Goal: Transaction & Acquisition: Download file/media

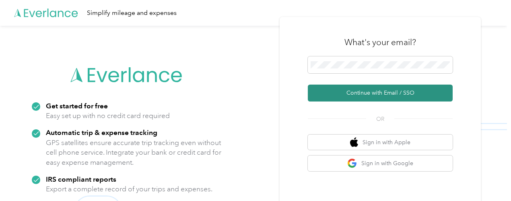
click at [379, 87] on button "Continue with Email / SSO" at bounding box center [380, 93] width 145 height 17
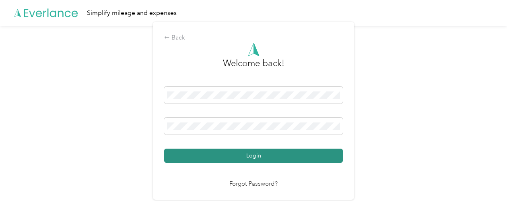
click at [307, 157] on button "Login" at bounding box center [253, 156] width 179 height 14
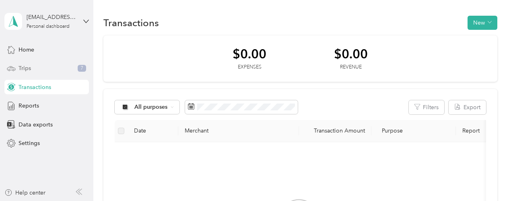
click at [46, 71] on div "Trips 7" at bounding box center [46, 68] width 85 height 14
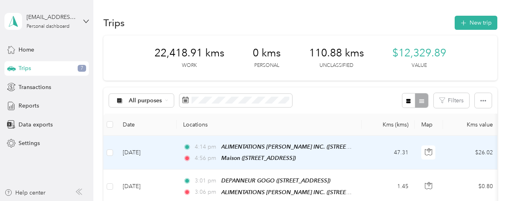
scroll to position [33, 0]
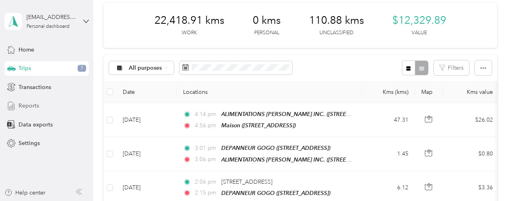
click at [60, 105] on div "Reports" at bounding box center [46, 106] width 85 height 14
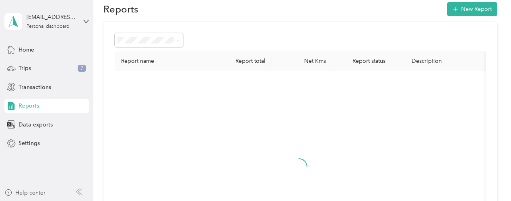
scroll to position [33, 0]
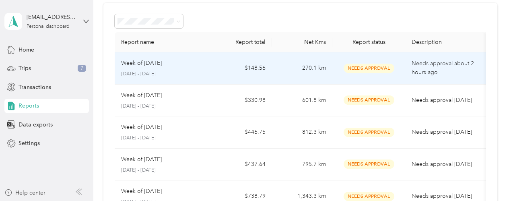
click at [262, 77] on td "$148.56" at bounding box center [241, 68] width 60 height 32
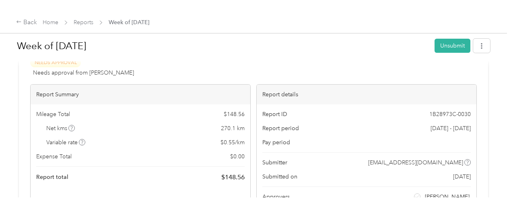
scroll to position [24, 0]
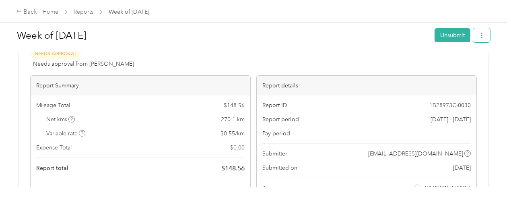
click at [478, 30] on button "button" at bounding box center [482, 35] width 17 height 14
click at [460, 66] on span "Download" at bounding box center [457, 64] width 27 height 8
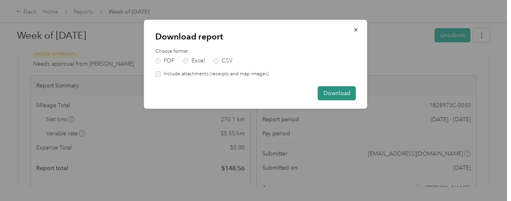
click at [348, 92] on button "Download" at bounding box center [337, 93] width 38 height 14
